Goal: Information Seeking & Learning: Learn about a topic

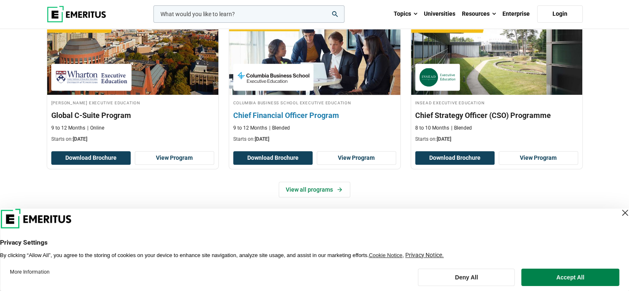
scroll to position [372, 0]
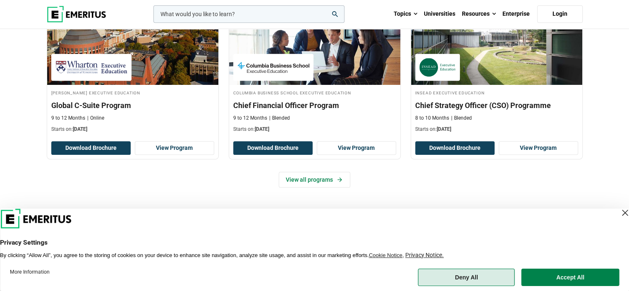
click at [489, 281] on button "Deny All" at bounding box center [466, 276] width 97 height 17
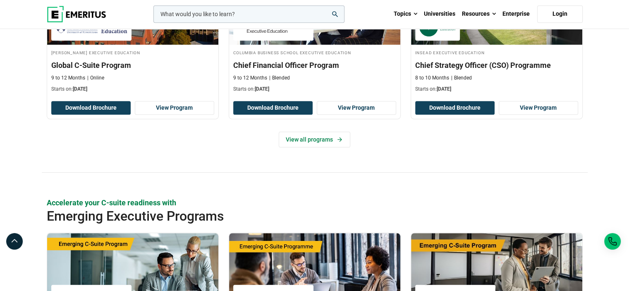
scroll to position [413, 0]
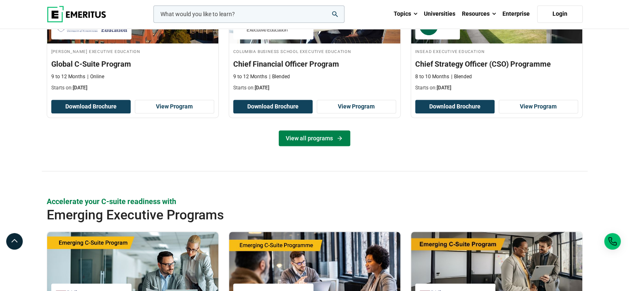
click at [324, 138] on link "View all programs" at bounding box center [315, 138] width 72 height 16
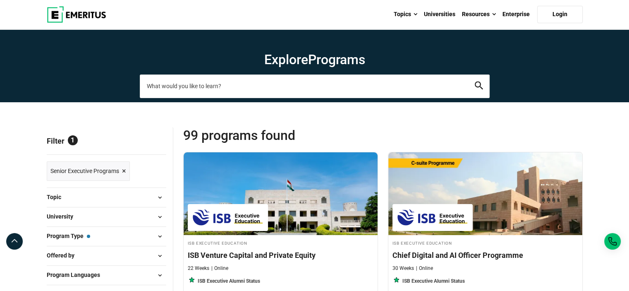
click at [196, 87] on input "search-page" at bounding box center [315, 85] width 350 height 23
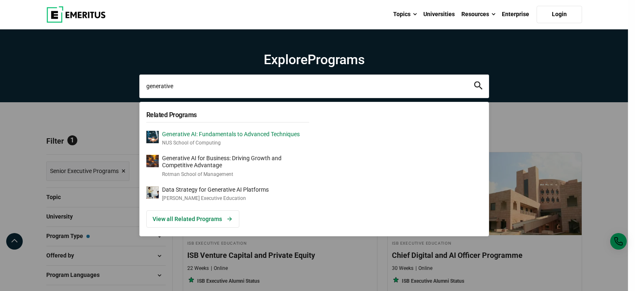
type input "generative"
click at [195, 139] on p "NUS School of Computing" at bounding box center [231, 142] width 138 height 7
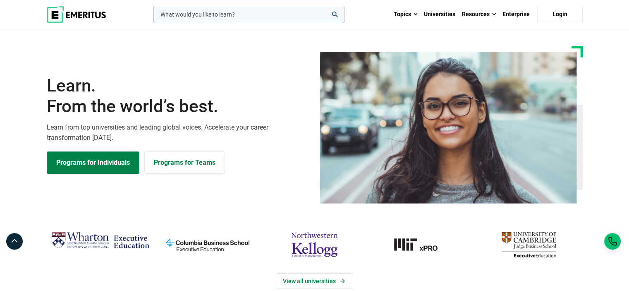
click at [227, 12] on input "woocommerce-product-search-field-0" at bounding box center [248, 14] width 191 height 17
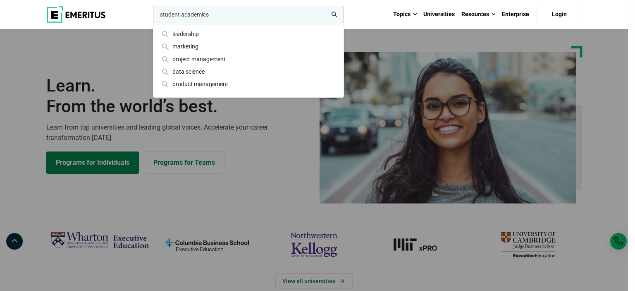
click at [151, 17] on button "search" at bounding box center [151, 17] width 0 height 0
drag, startPoint x: 189, startPoint y: 17, endPoint x: 117, endPoint y: 17, distance: 71.5
click at [117, 17] on div "student academics leadership marketing project management data science product …" at bounding box center [314, 14] width 546 height 29
type input "generative AI"
click at [151, 17] on button "search" at bounding box center [151, 17] width 0 height 0
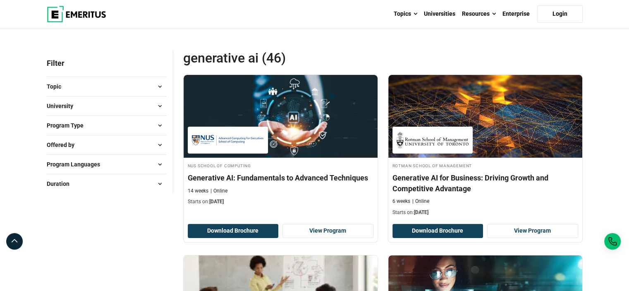
scroll to position [83, 0]
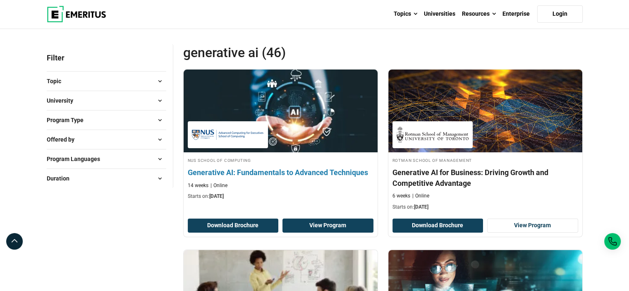
click at [329, 228] on link "View Program" at bounding box center [327, 225] width 91 height 14
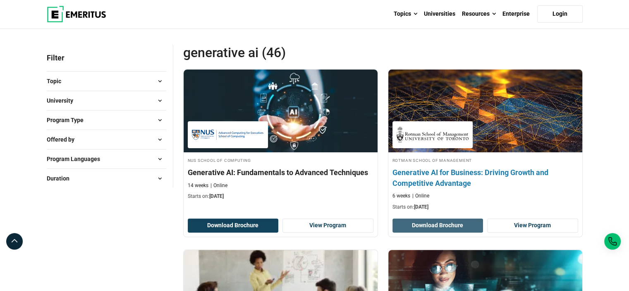
click at [443, 224] on button "Download Brochure" at bounding box center [437, 225] width 91 height 14
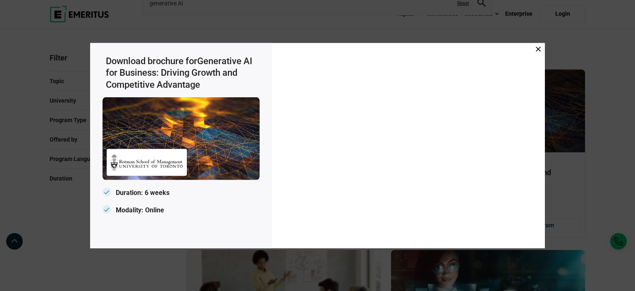
click at [537, 51] on icon at bounding box center [538, 48] width 5 height 5
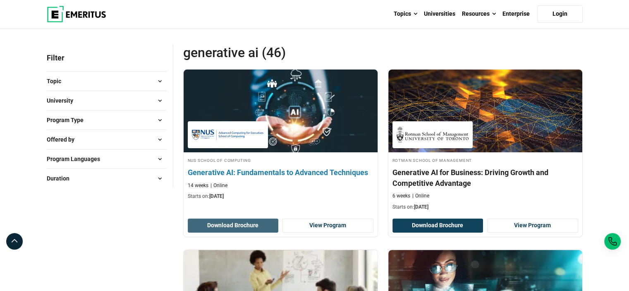
click at [252, 228] on button "Download Brochure" at bounding box center [233, 225] width 91 height 14
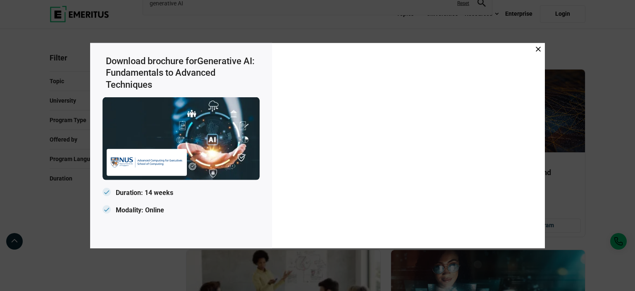
click at [541, 51] on div at bounding box center [408, 145] width 273 height 205
click at [539, 53] on span at bounding box center [538, 49] width 5 height 9
